Goal: Transaction & Acquisition: Obtain resource

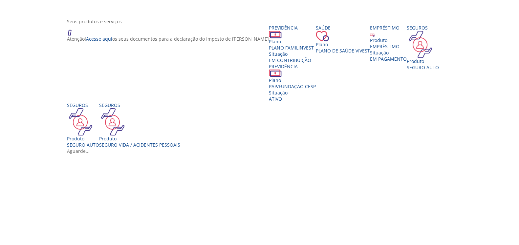
scroll to position [123, 0]
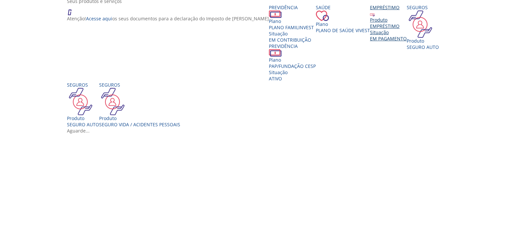
click at [370, 29] on div "EMPRÉSTIMO" at bounding box center [388, 26] width 37 height 6
click at [263, 128] on div "Aguarde..." at bounding box center [262, 131] width 390 height 6
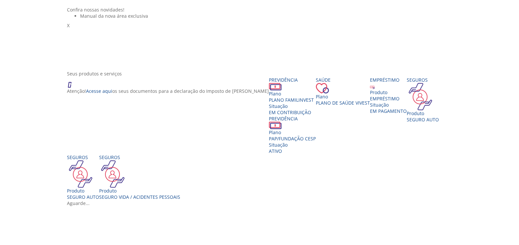
scroll to position [0, 0]
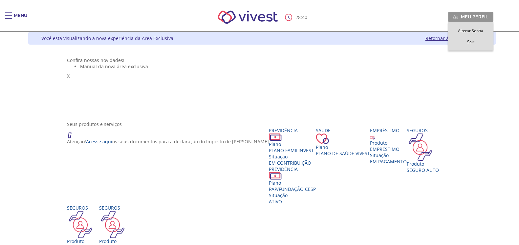
click at [474, 41] on span "Sair" at bounding box center [470, 42] width 7 height 6
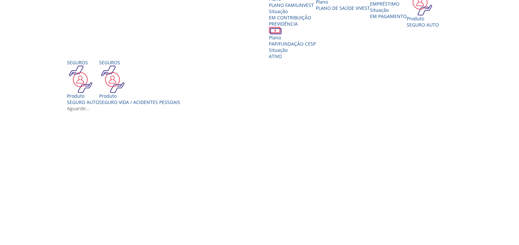
scroll to position [164, 0]
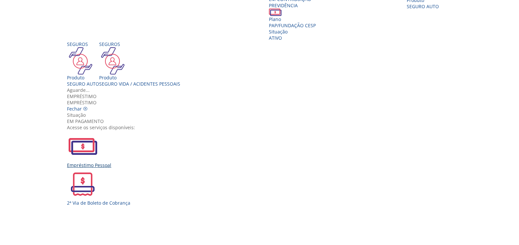
click at [167, 162] on div "Empréstimo Pessoal" at bounding box center [262, 165] width 390 height 6
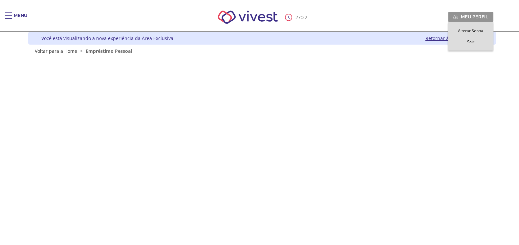
click at [471, 43] on span "Sair" at bounding box center [470, 42] width 7 height 6
